Goal: Task Accomplishment & Management: Complete application form

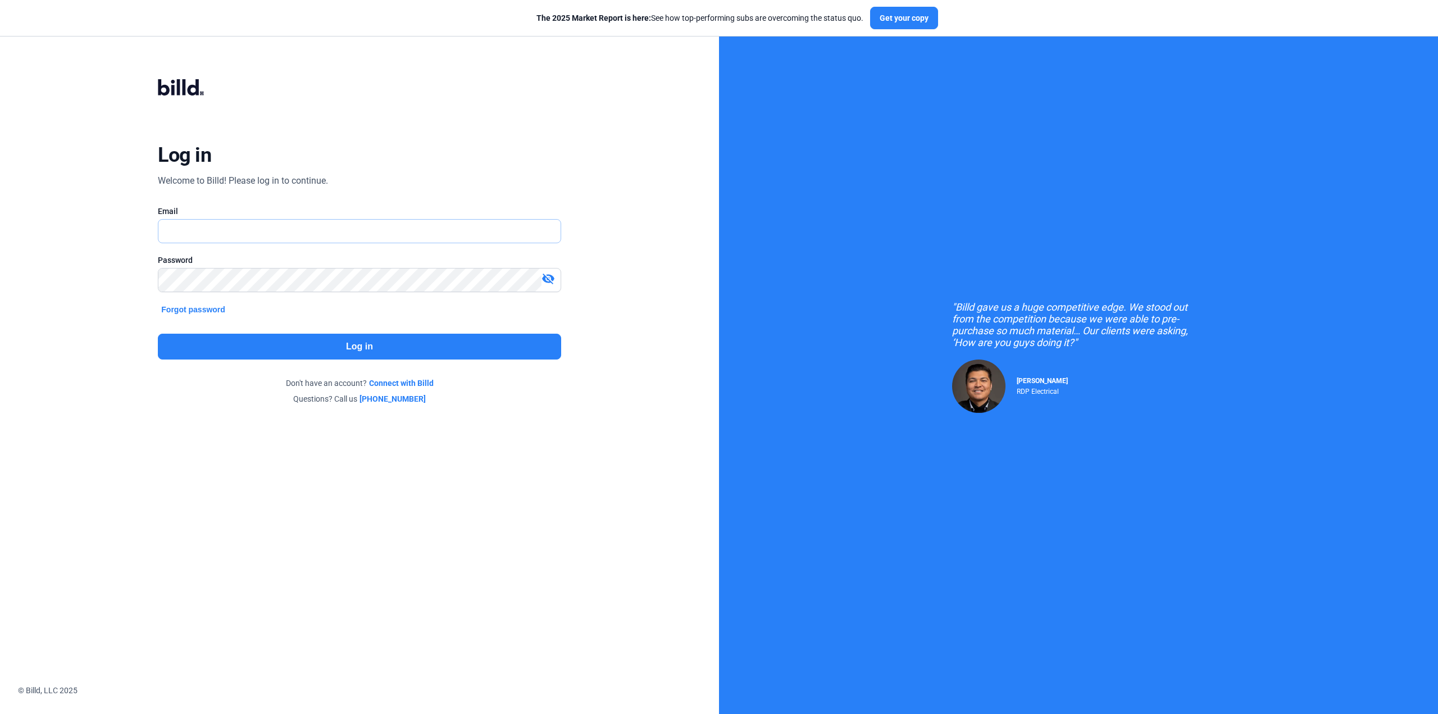
click at [503, 231] on input "text" at bounding box center [352, 231] width 389 height 23
type input "[PERSON_NAME][EMAIL_ADDRESS][DOMAIN_NAME]"
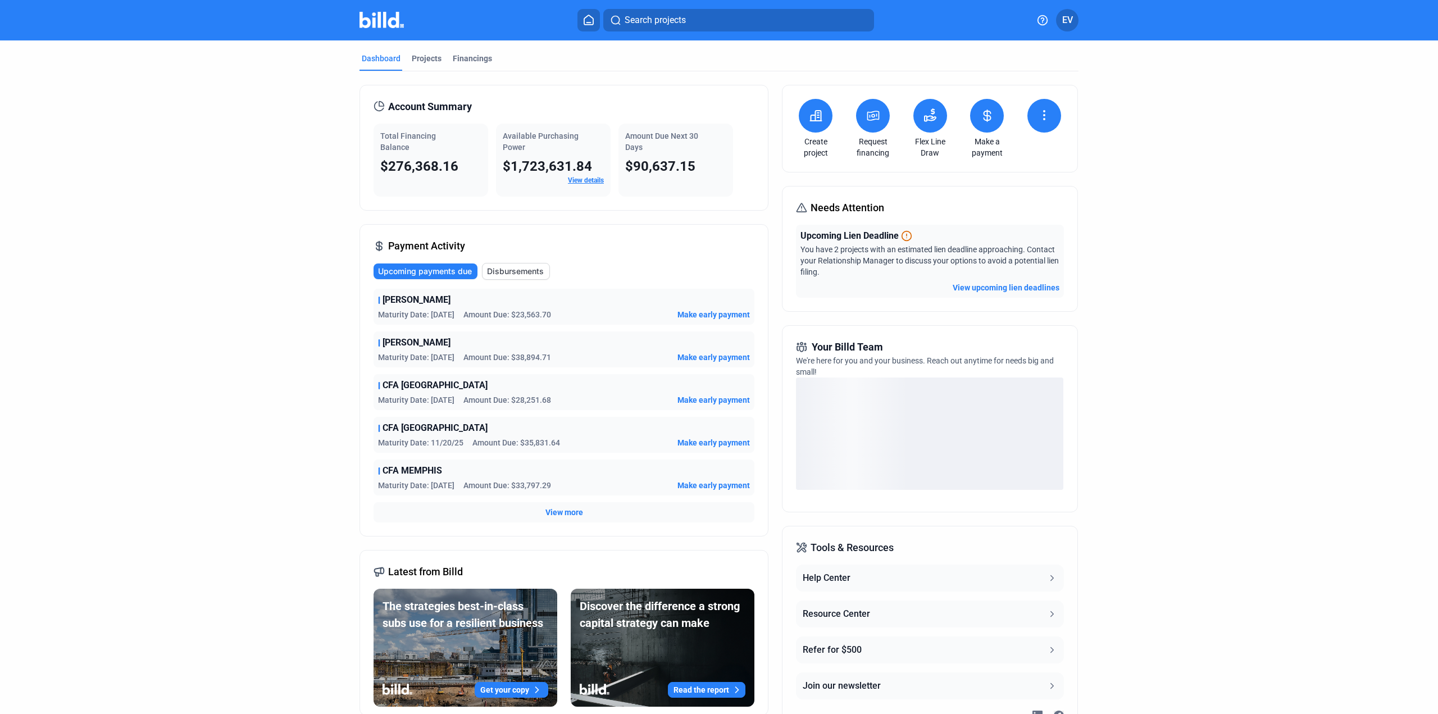
click at [870, 136] on link "Request financing" at bounding box center [872, 147] width 39 height 22
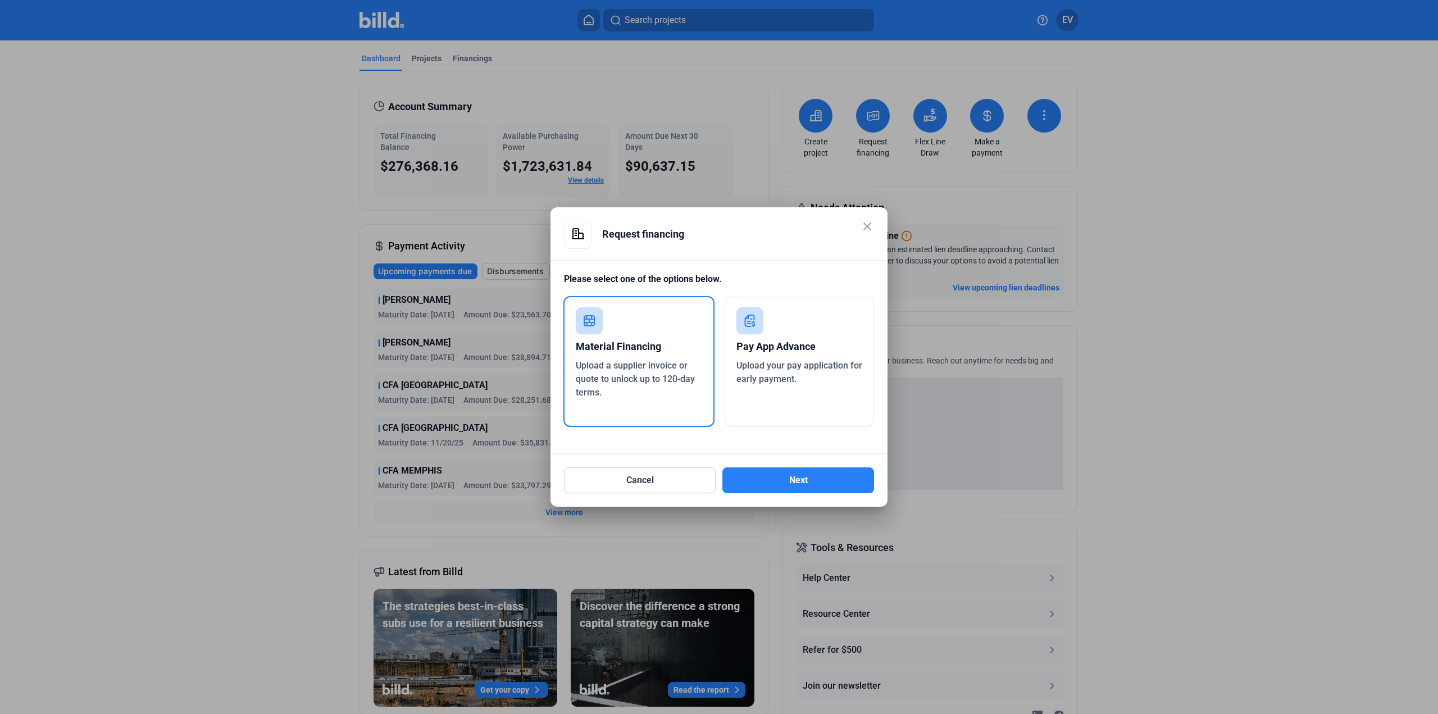
click at [870, 235] on div "close" at bounding box center [867, 228] width 13 height 16
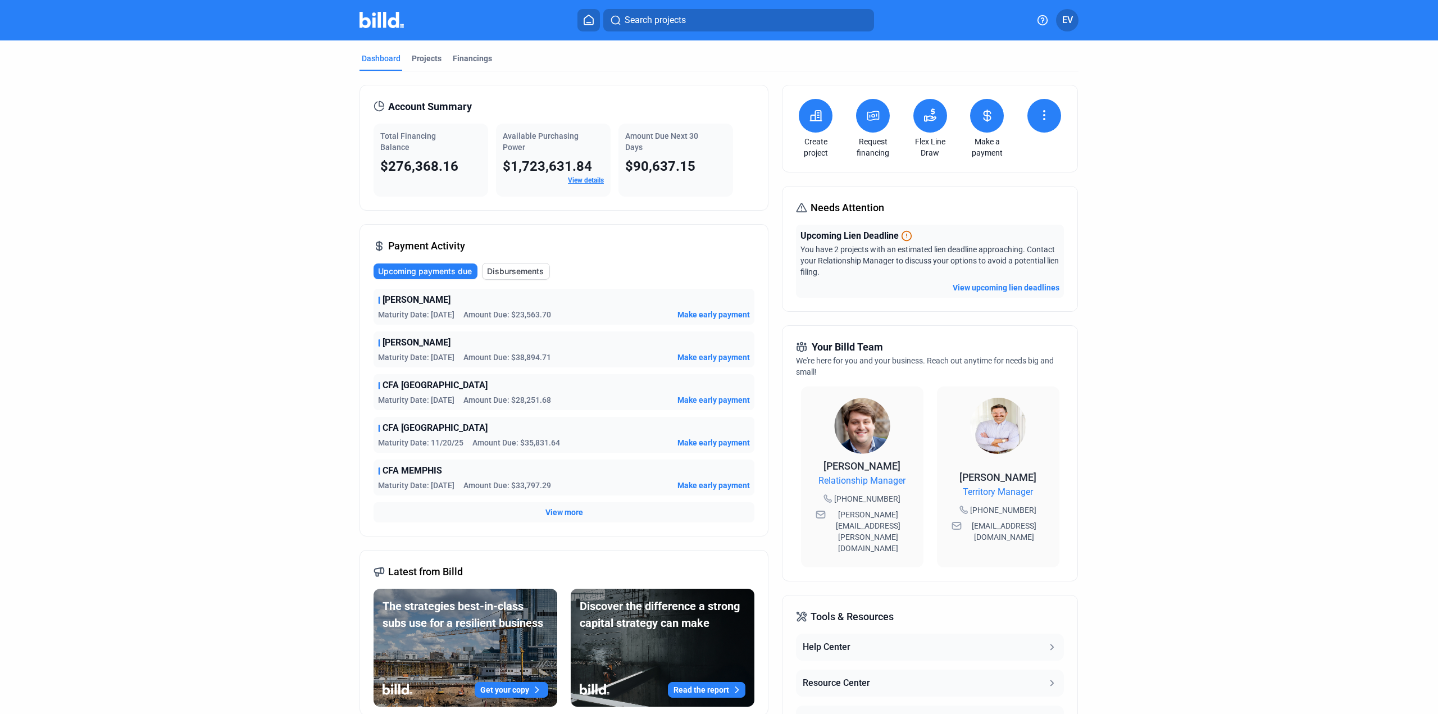
click at [1044, 119] on icon at bounding box center [1044, 119] width 1 height 1
click at [1001, 160] on span "Request waiver" at bounding box center [1002, 159] width 53 height 11
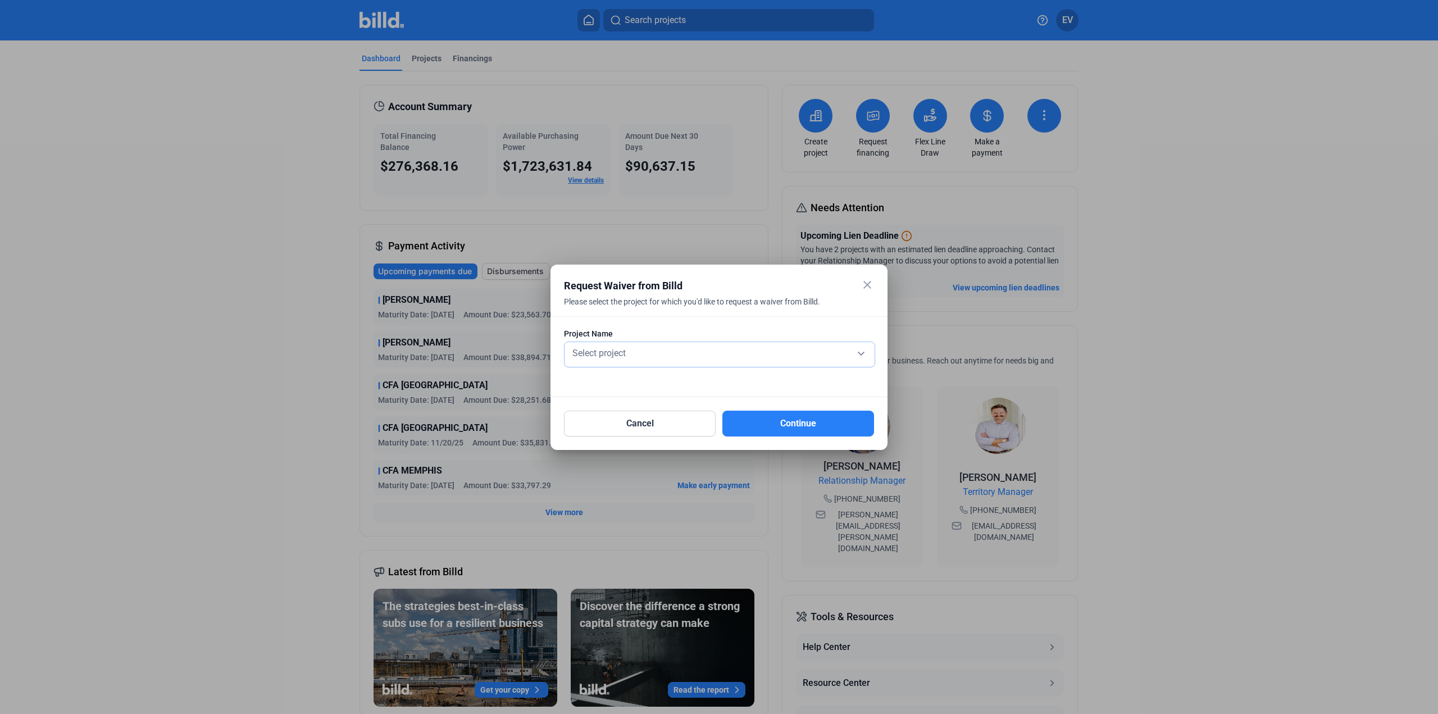
click at [865, 353] on div "Select project" at bounding box center [719, 352] width 299 height 16
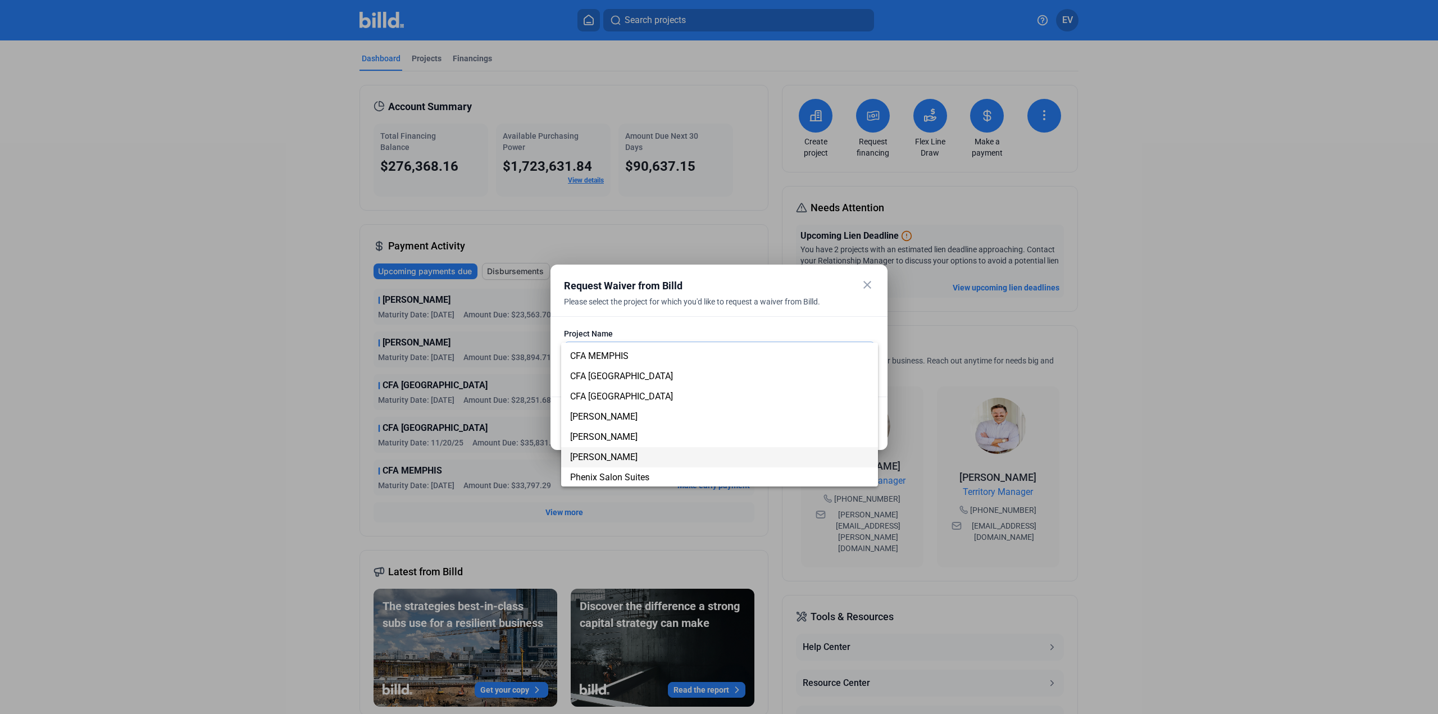
scroll to position [112, 0]
click at [638, 397] on span "[PERSON_NAME]" at bounding box center [603, 402] width 67 height 11
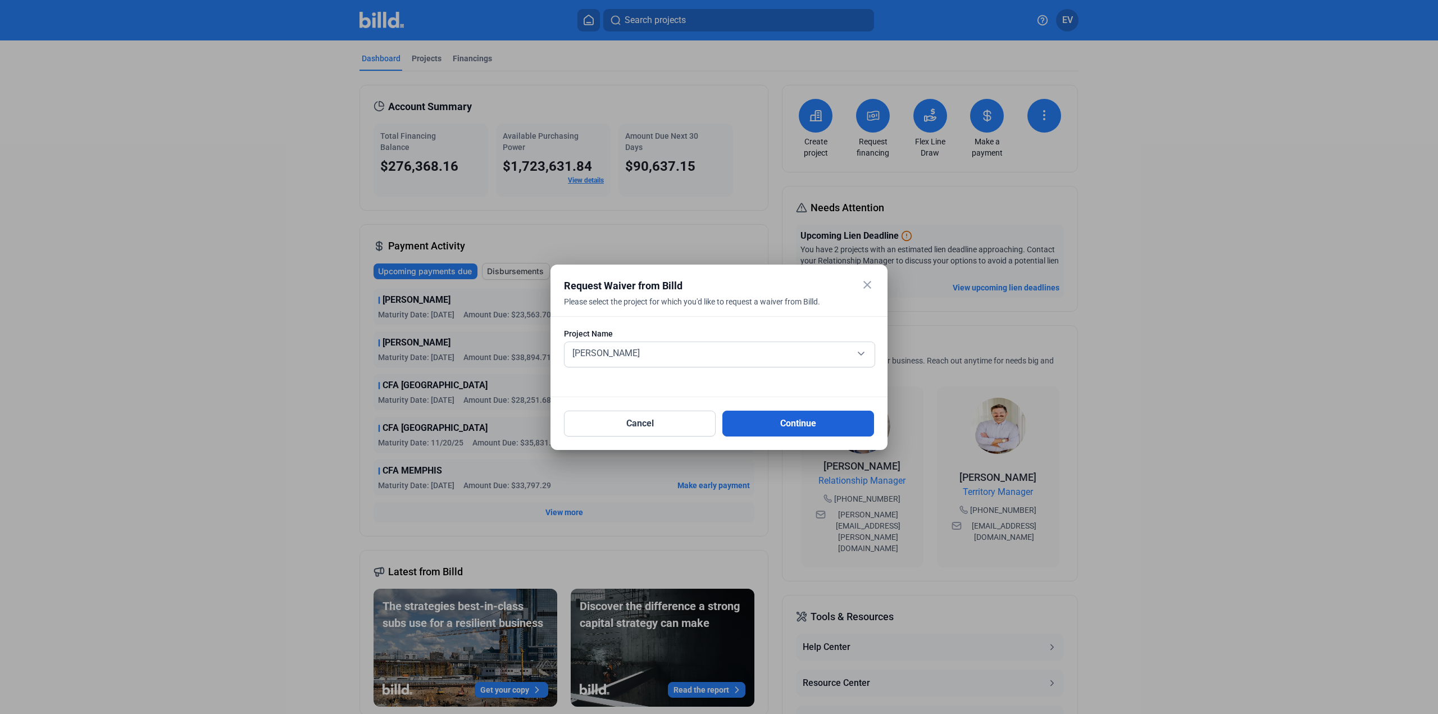
click at [793, 424] on button "Continue" at bounding box center [798, 424] width 152 height 26
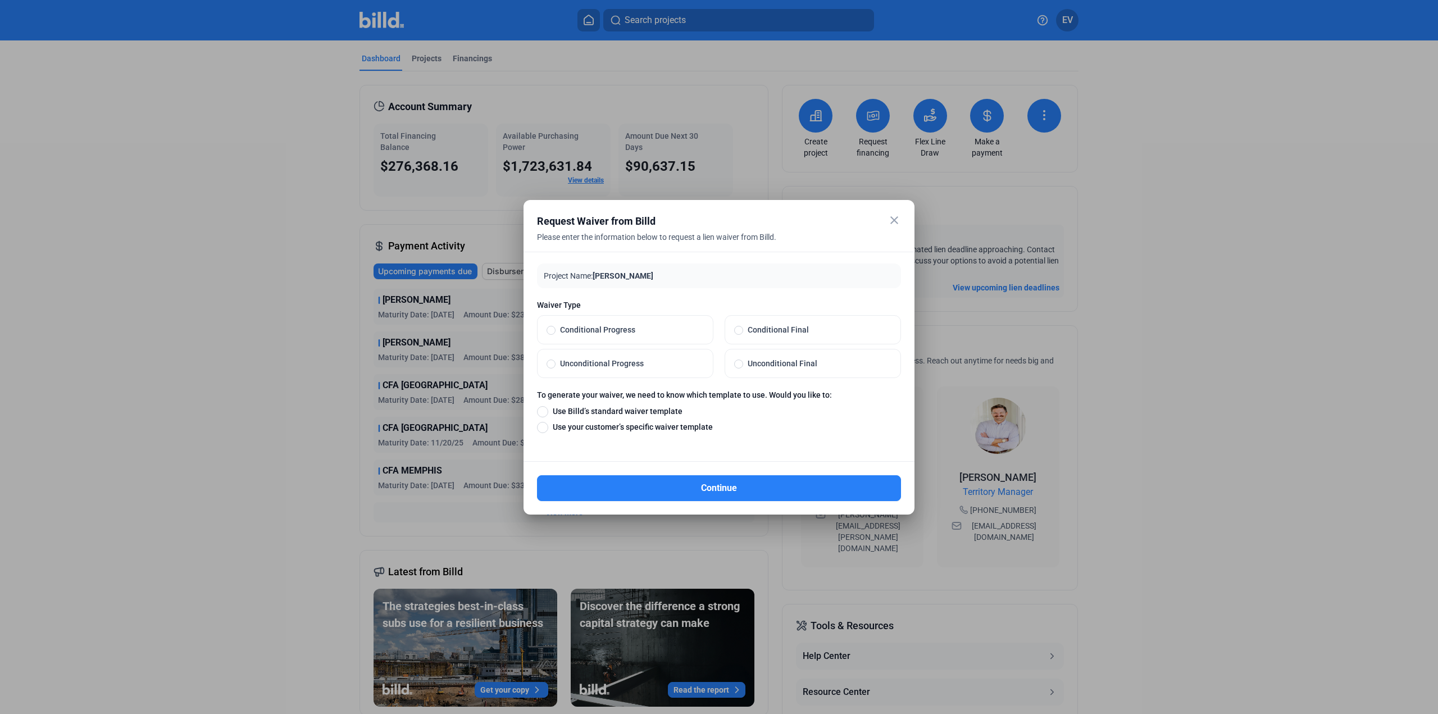
click at [738, 365] on span at bounding box center [738, 364] width 9 height 9
click at [738, 365] on input "Unconditional Final" at bounding box center [738, 363] width 9 height 10
radio input "true"
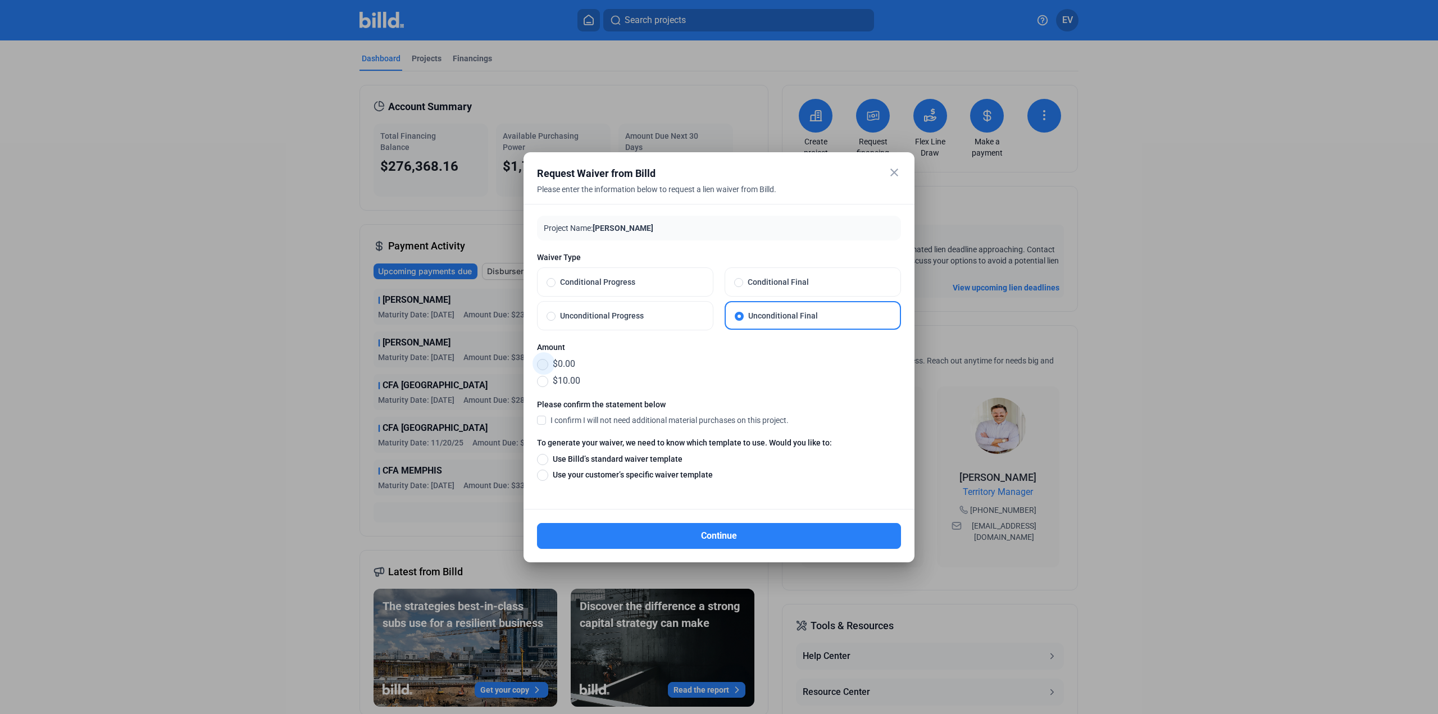
click at [541, 362] on span at bounding box center [542, 364] width 11 height 11
click at [541, 362] on input "$0.00" at bounding box center [542, 364] width 11 height 12
radio input "true"
click at [742, 538] on button "Continue" at bounding box center [719, 536] width 364 height 26
click at [545, 424] on label "I confirm I will not need additional material purchases on this project." at bounding box center [663, 420] width 252 height 11
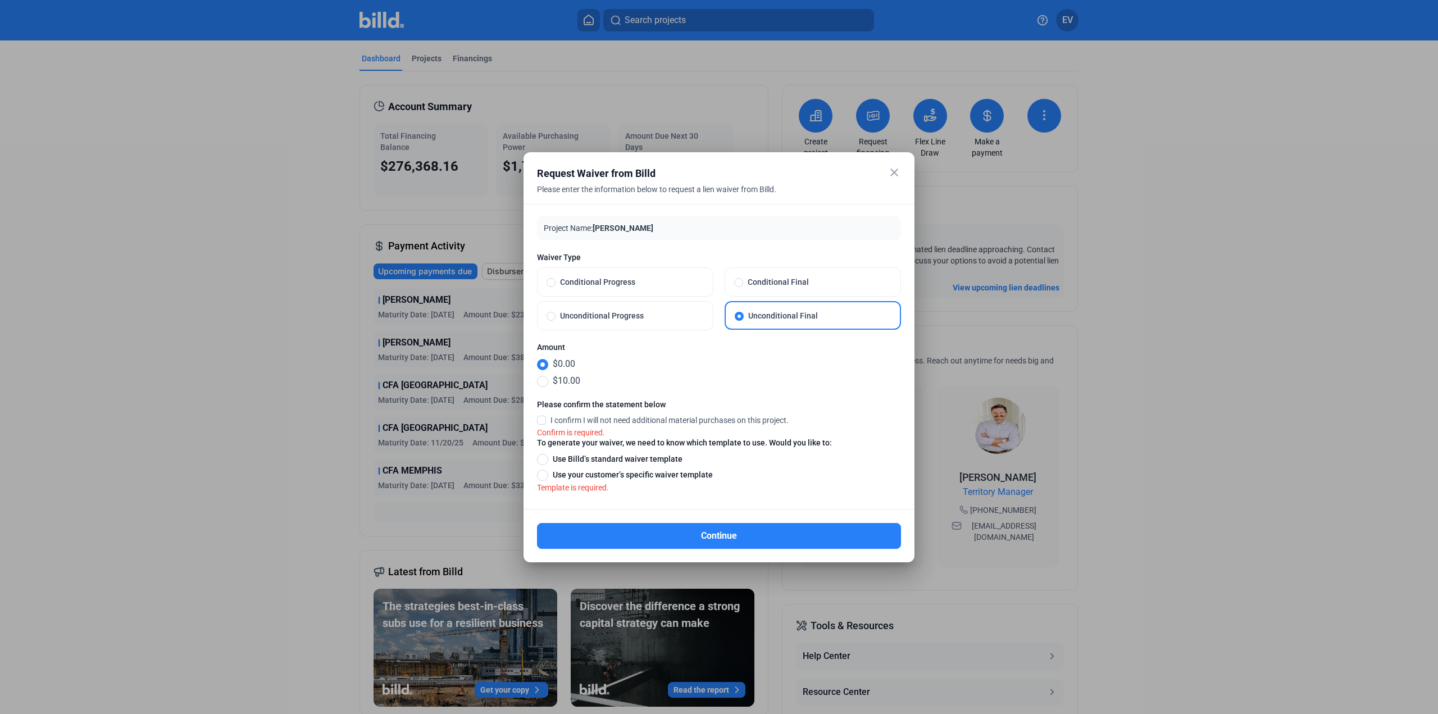
click at [0, 0] on input "I confirm I will not need additional material purchases on this project." at bounding box center [0, 0] width 0 height 0
click at [553, 461] on span "Use Billd’s standard waiver template" at bounding box center [615, 458] width 134 height 11
click at [548, 461] on input "Use Billd’s standard waiver template" at bounding box center [542, 459] width 11 height 12
radio input "true"
click at [545, 475] on span at bounding box center [542, 475] width 11 height 11
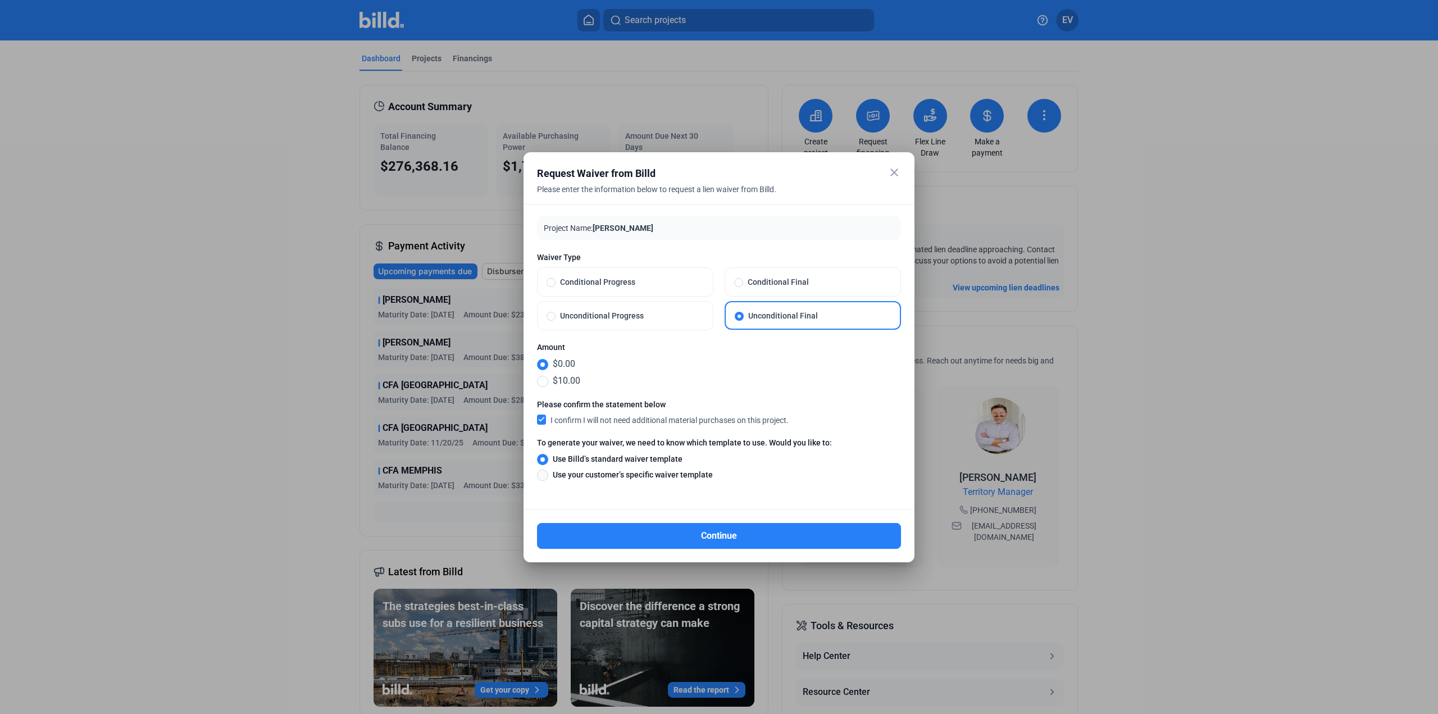
click at [545, 475] on input "Use your customer’s specific waiver template" at bounding box center [542, 475] width 11 height 12
radio input "true"
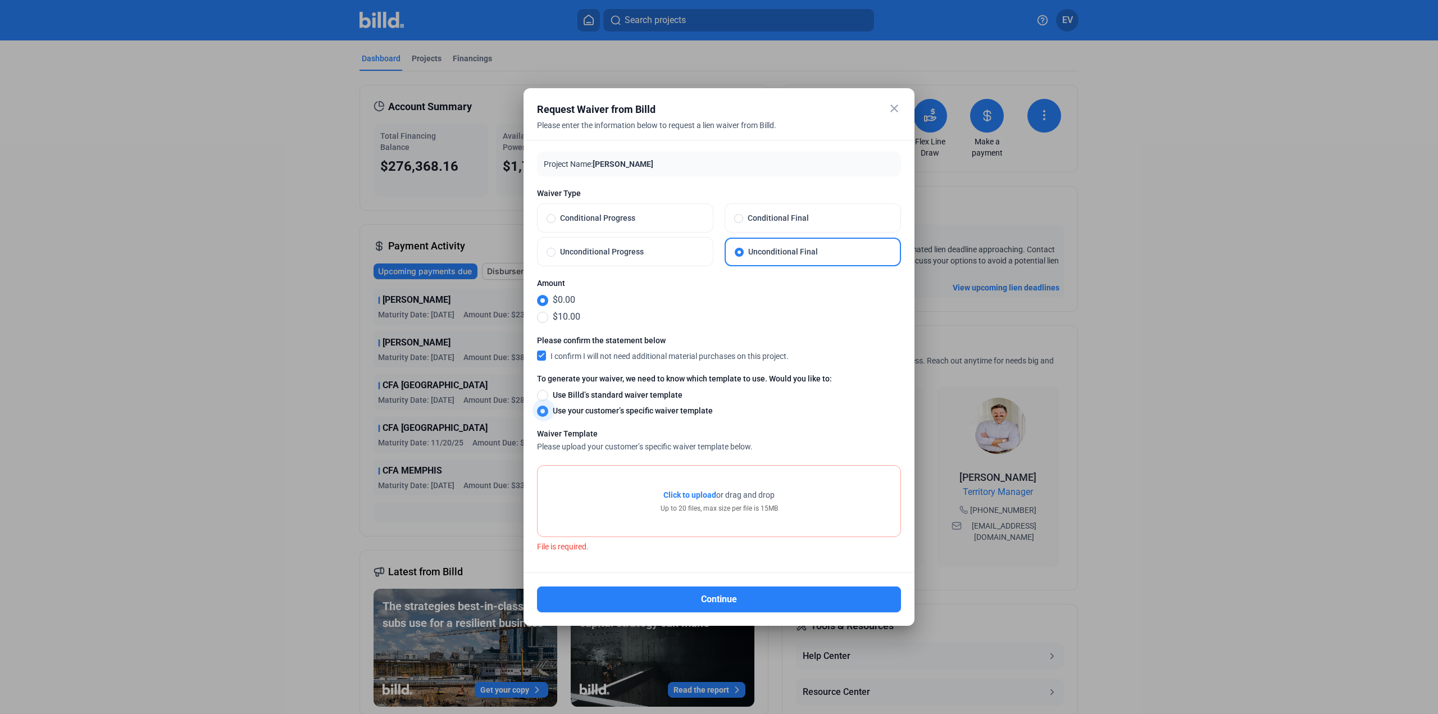
click at [538, 412] on span at bounding box center [542, 411] width 11 height 11
click at [538, 412] on input "Use your customer’s specific waiver template" at bounding box center [542, 411] width 11 height 12
click at [546, 397] on span at bounding box center [542, 395] width 11 height 11
click at [546, 397] on input "Use Billd’s standard waiver template" at bounding box center [542, 395] width 11 height 12
radio input "true"
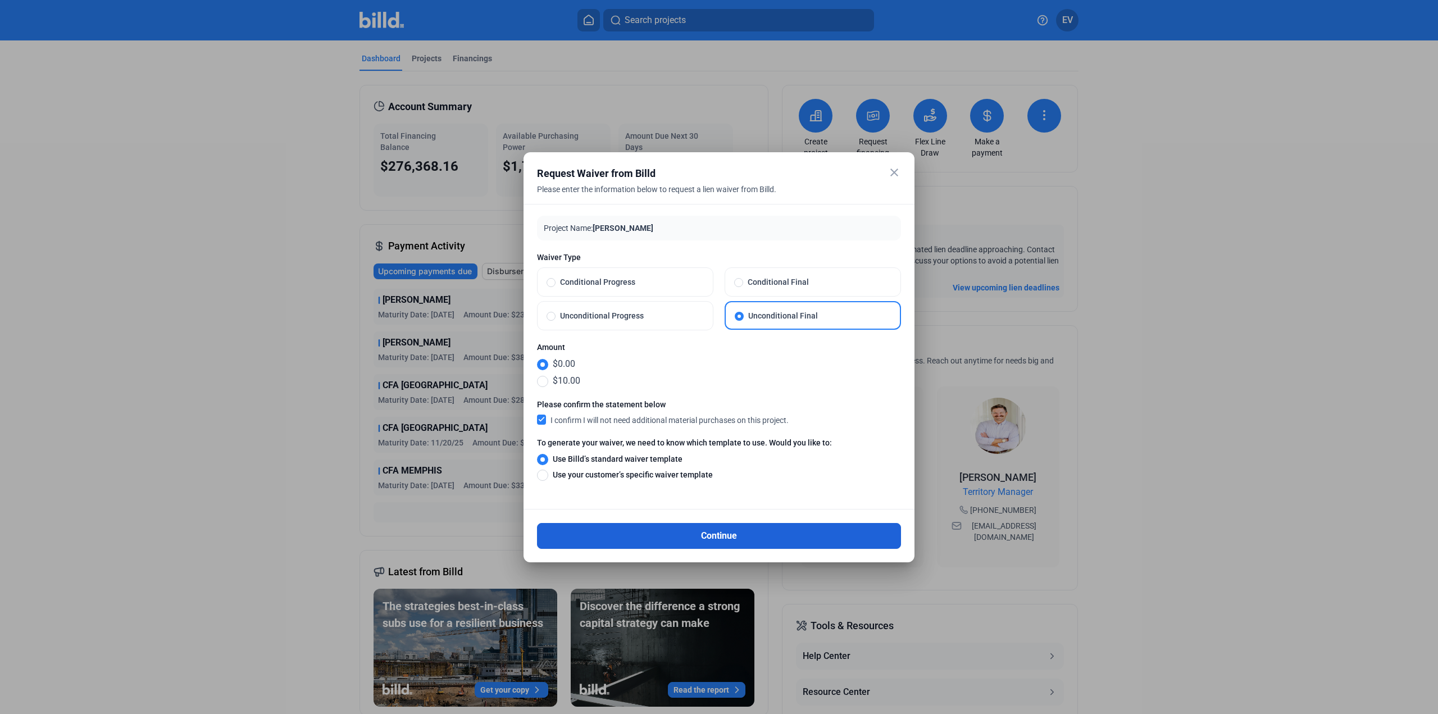
click at [757, 541] on button "Continue" at bounding box center [719, 536] width 364 height 26
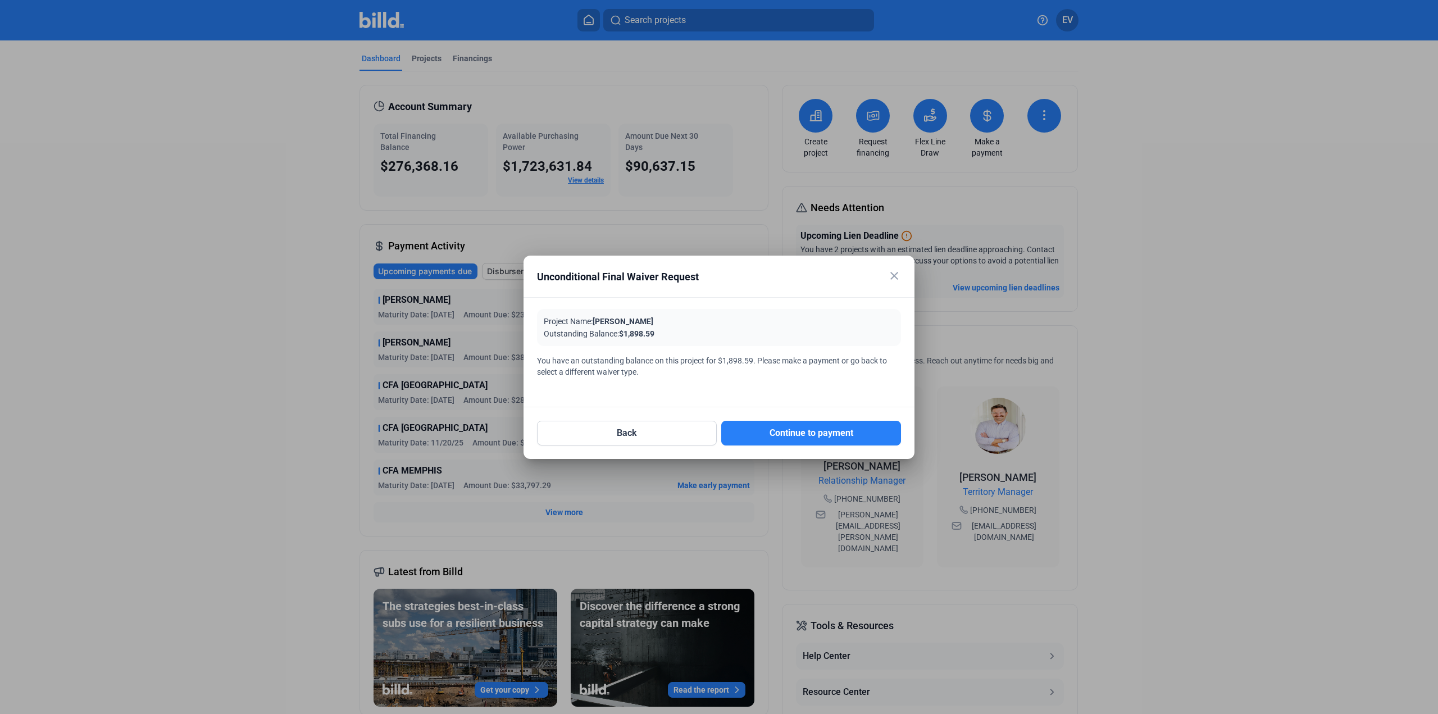
click at [894, 274] on mat-icon "close" at bounding box center [894, 275] width 13 height 13
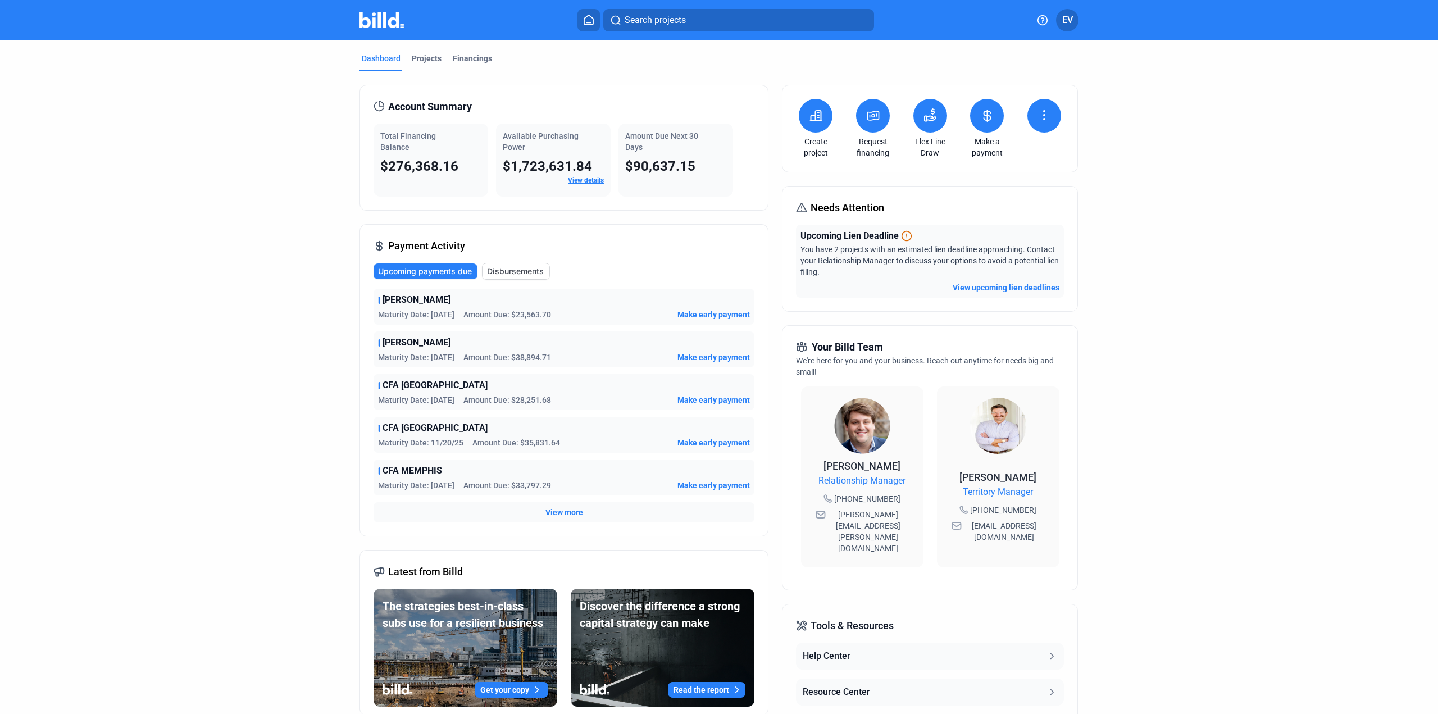
click at [976, 120] on button at bounding box center [987, 116] width 34 height 34
